Goal: Transaction & Acquisition: Purchase product/service

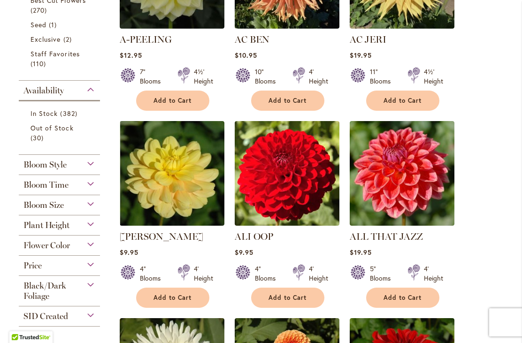
scroll to position [351, 0]
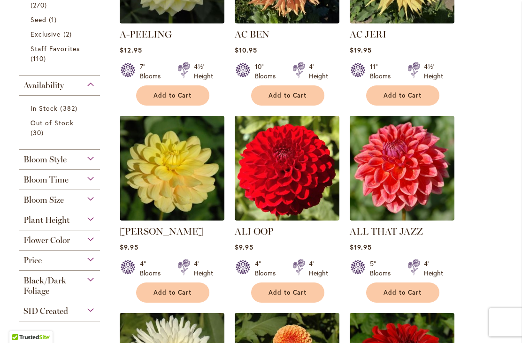
click at [91, 199] on div "Bloom Size" at bounding box center [59, 197] width 81 height 15
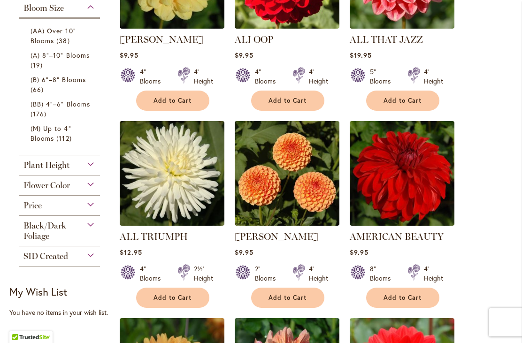
click at [71, 58] on span "(A) 8"–10" Blooms" at bounding box center [59, 55] width 59 height 9
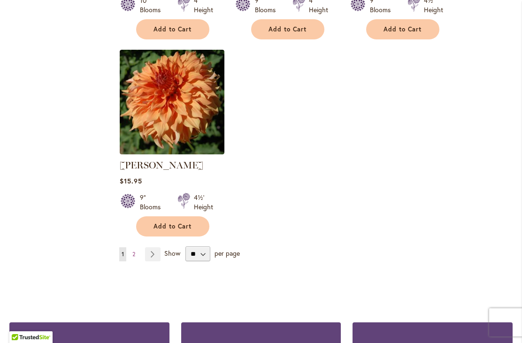
scroll to position [1241, 0]
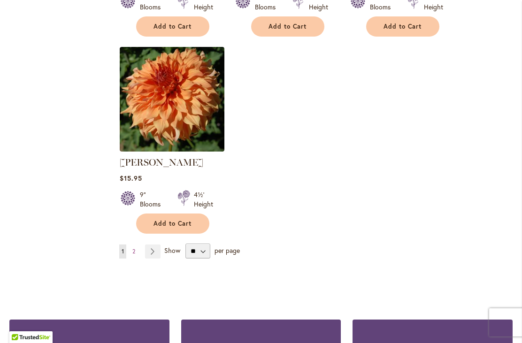
click at [131, 244] on link "Page 2" at bounding box center [134, 251] width 8 height 14
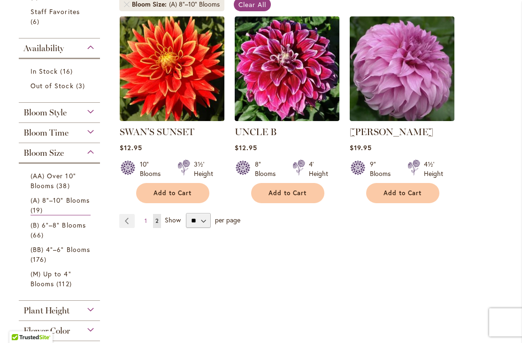
scroll to position [234, 0]
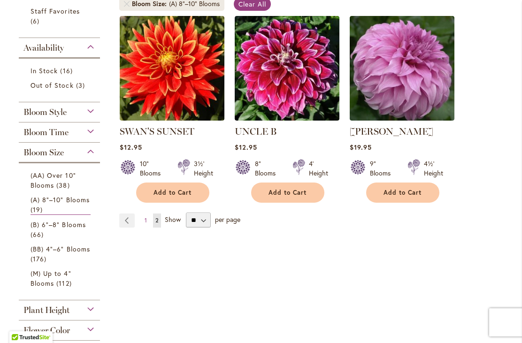
click at [75, 206] on link "(A) 8"–10" Blooms 19 items" at bounding box center [60, 205] width 60 height 20
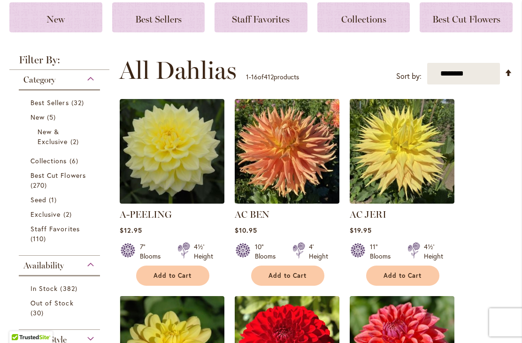
scroll to position [171, 0]
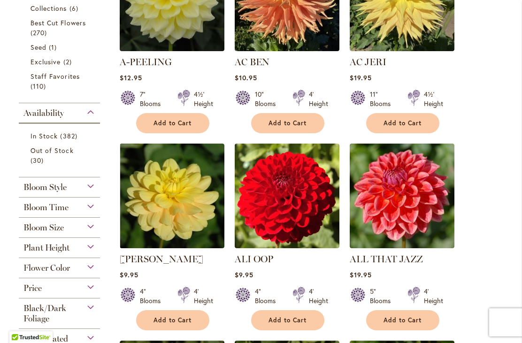
click at [89, 232] on div "Bloom Size" at bounding box center [59, 225] width 81 height 15
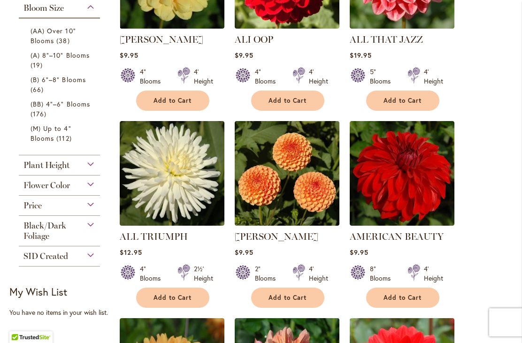
click at [75, 83] on span "(B) 6"–8" Blooms" at bounding box center [57, 79] width 55 height 9
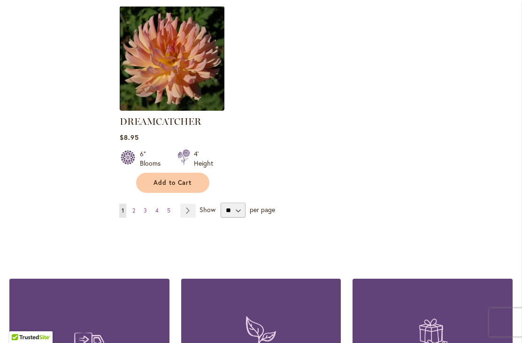
scroll to position [1253, 0]
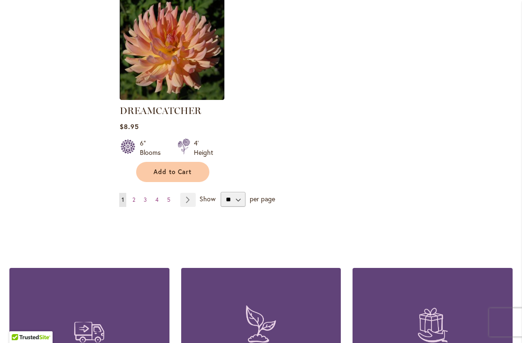
click at [185, 193] on link "Page Next" at bounding box center [187, 200] width 15 height 14
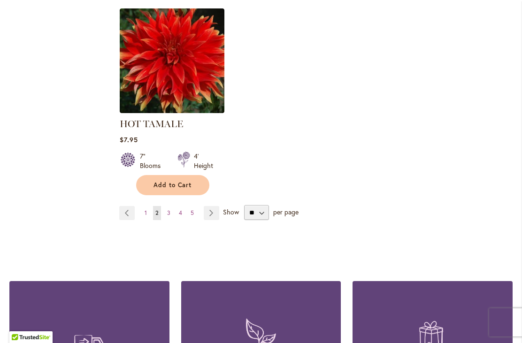
scroll to position [1292, 0]
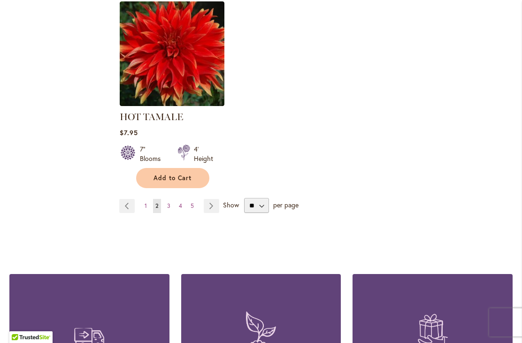
click at [166, 203] on link "Page 3" at bounding box center [169, 206] width 8 height 14
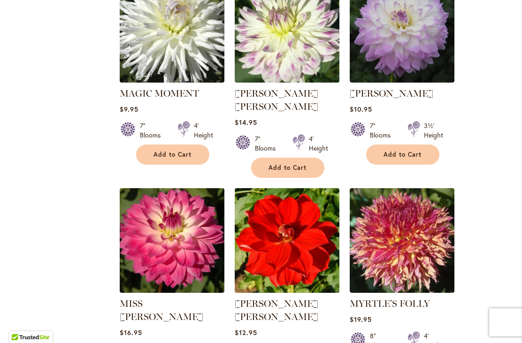
scroll to position [892, 0]
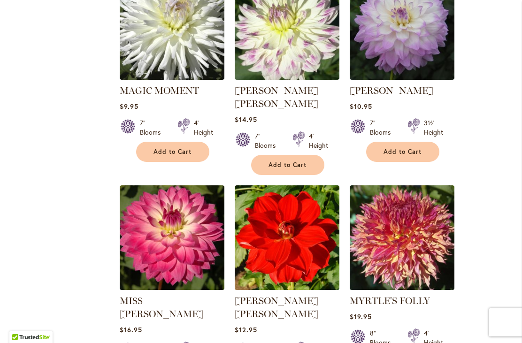
click at [241, 55] on img at bounding box center [287, 27] width 105 height 105
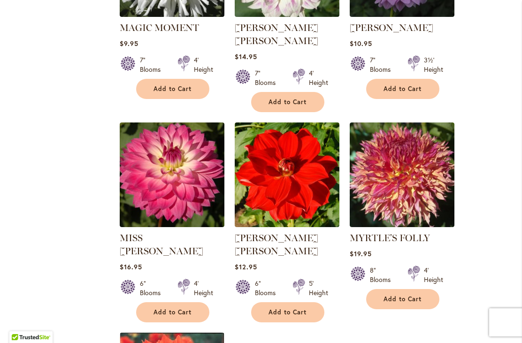
scroll to position [956, 0]
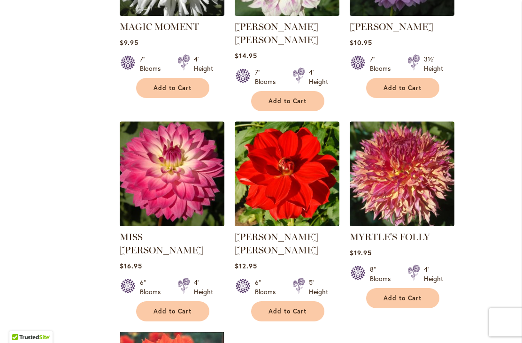
click at [418, 157] on img at bounding box center [402, 174] width 105 height 105
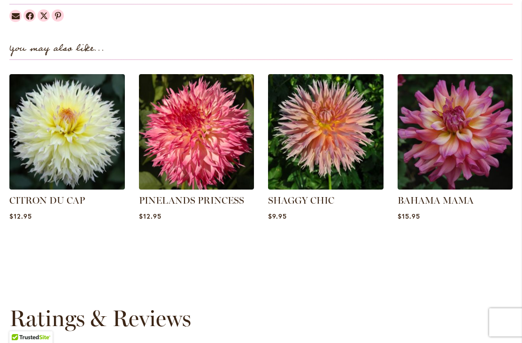
scroll to position [1231, 0]
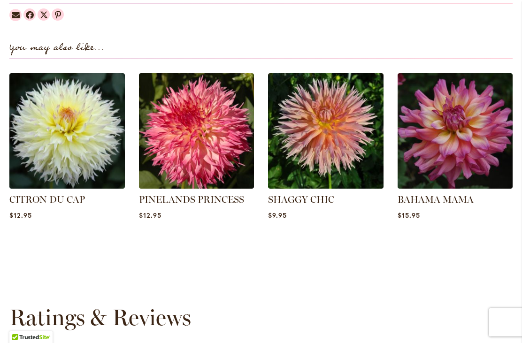
click at [218, 138] on img at bounding box center [196, 130] width 115 height 115
